Goal: Find specific page/section: Find specific page/section

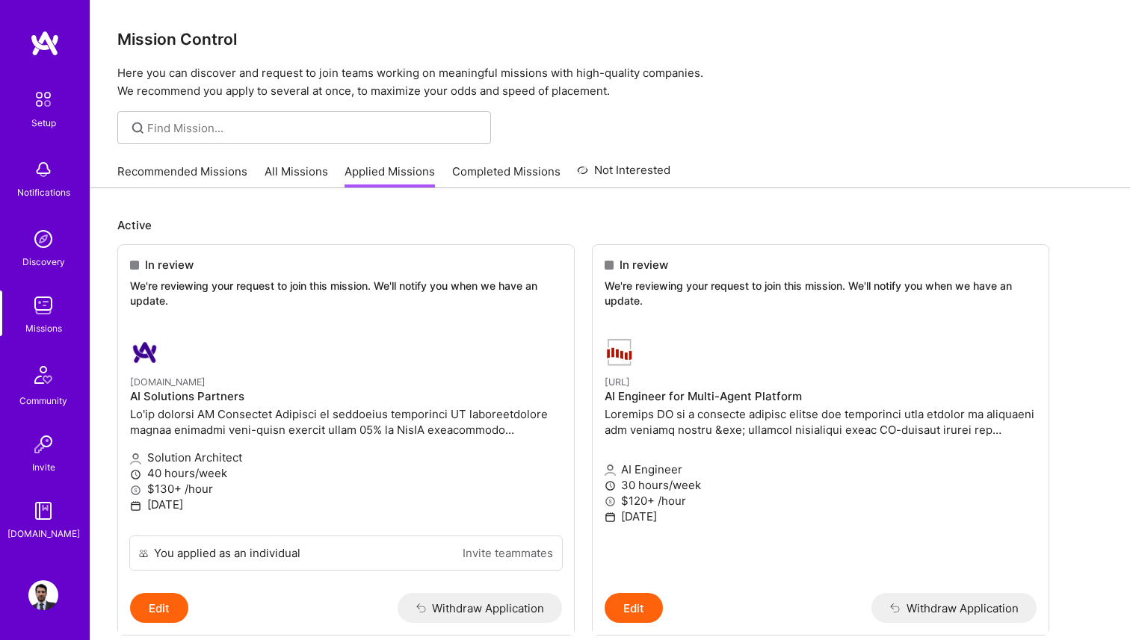
click at [188, 173] on link "Recommended Missions" at bounding box center [182, 176] width 130 height 25
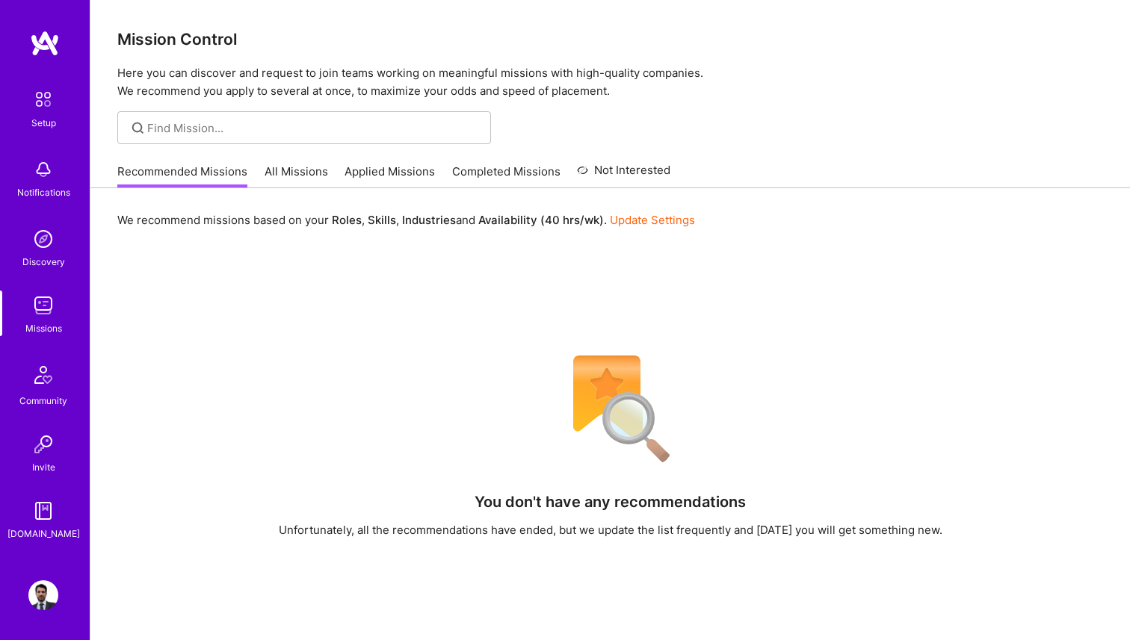
click at [307, 170] on link "All Missions" at bounding box center [296, 176] width 64 height 25
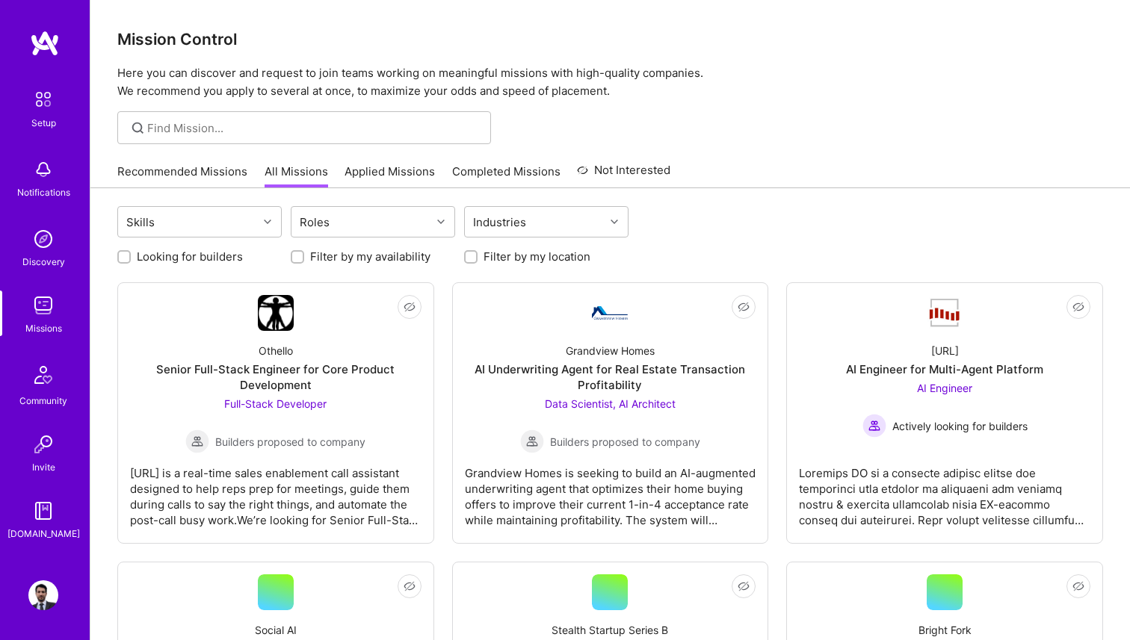
click at [197, 258] on label "Looking for builders" at bounding box center [190, 257] width 106 height 16
click at [131, 258] on input "Looking for builders" at bounding box center [125, 258] width 10 height 10
checkbox input "true"
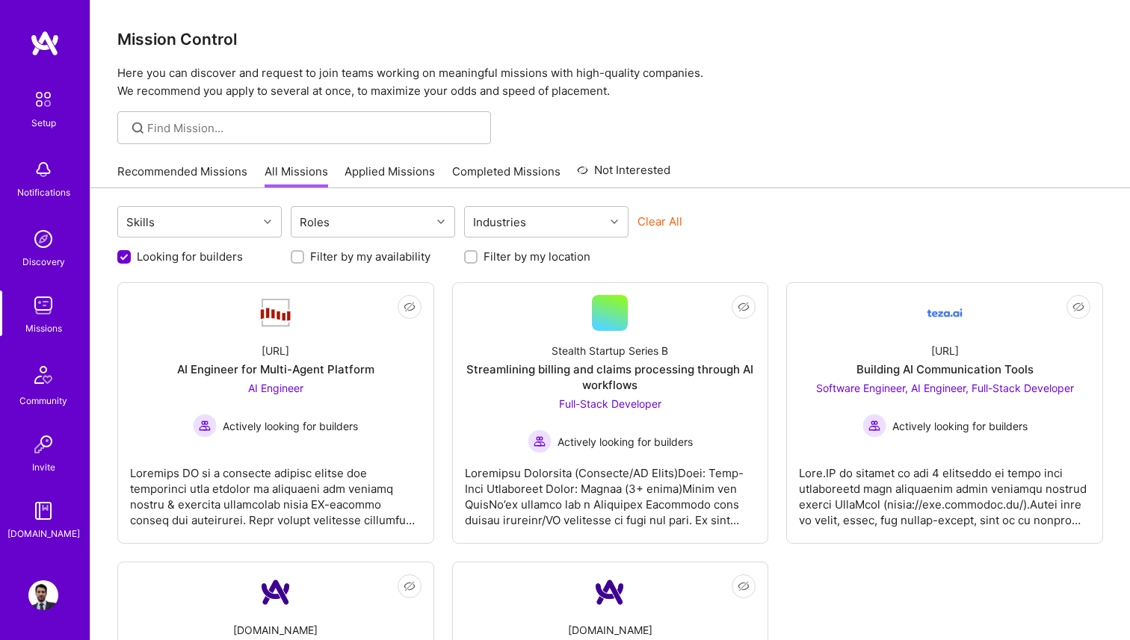
click at [517, 263] on label "Filter by my location" at bounding box center [536, 257] width 107 height 16
click at [477, 263] on input "Filter by my location" at bounding box center [472, 258] width 10 height 10
checkbox input "true"
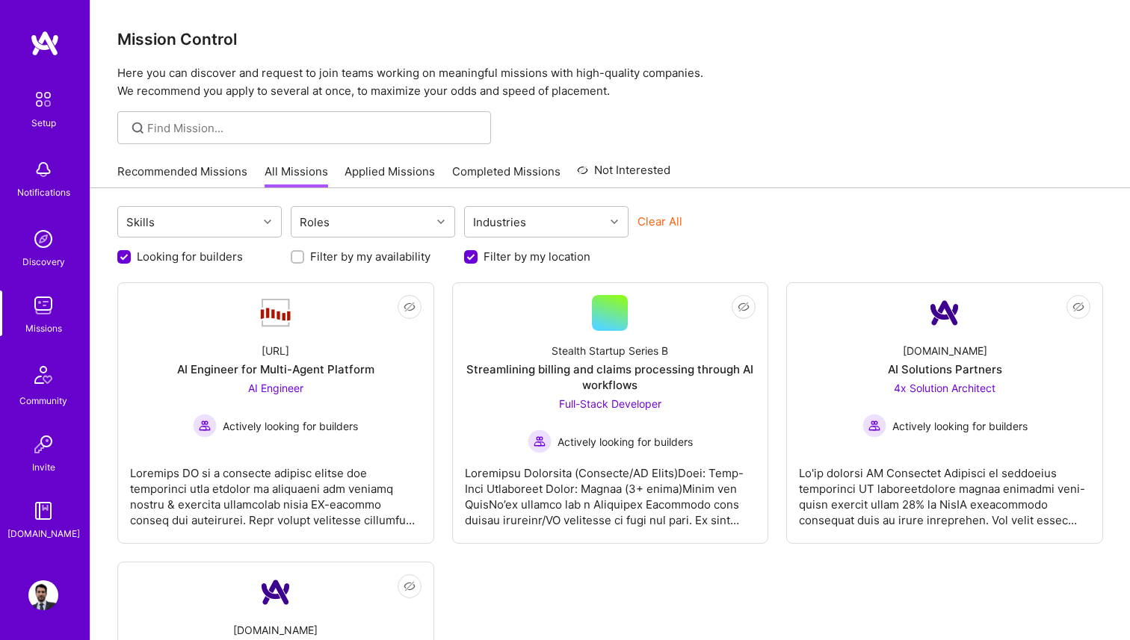
click at [167, 164] on link "Recommended Missions" at bounding box center [182, 176] width 130 height 25
